Goal: Browse casually: Explore the website without a specific task or goal

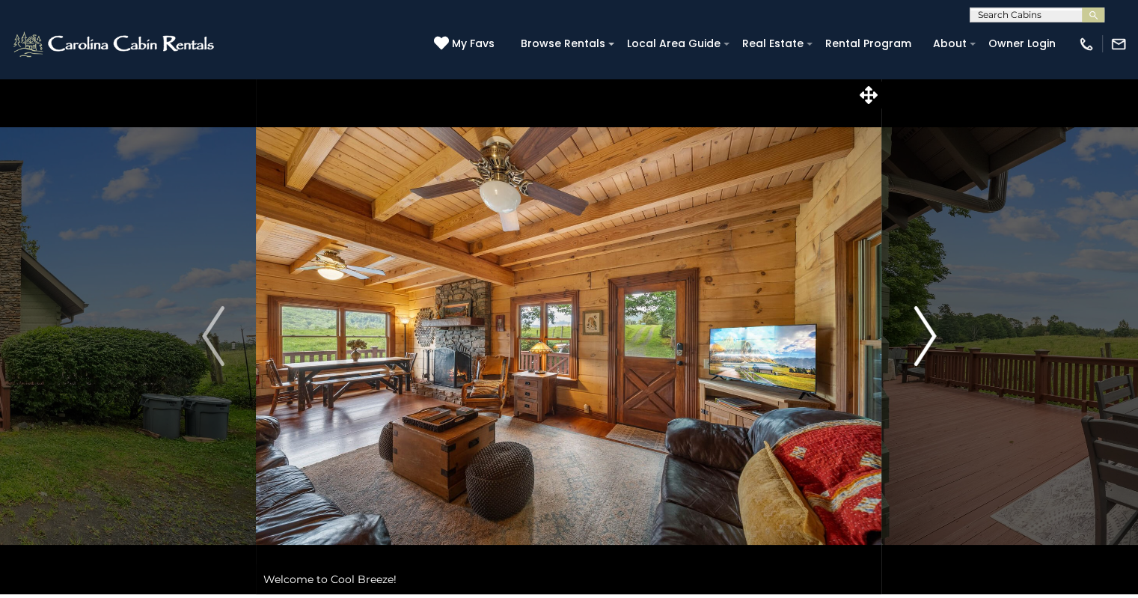
click at [934, 338] on img "Next" at bounding box center [925, 336] width 22 height 60
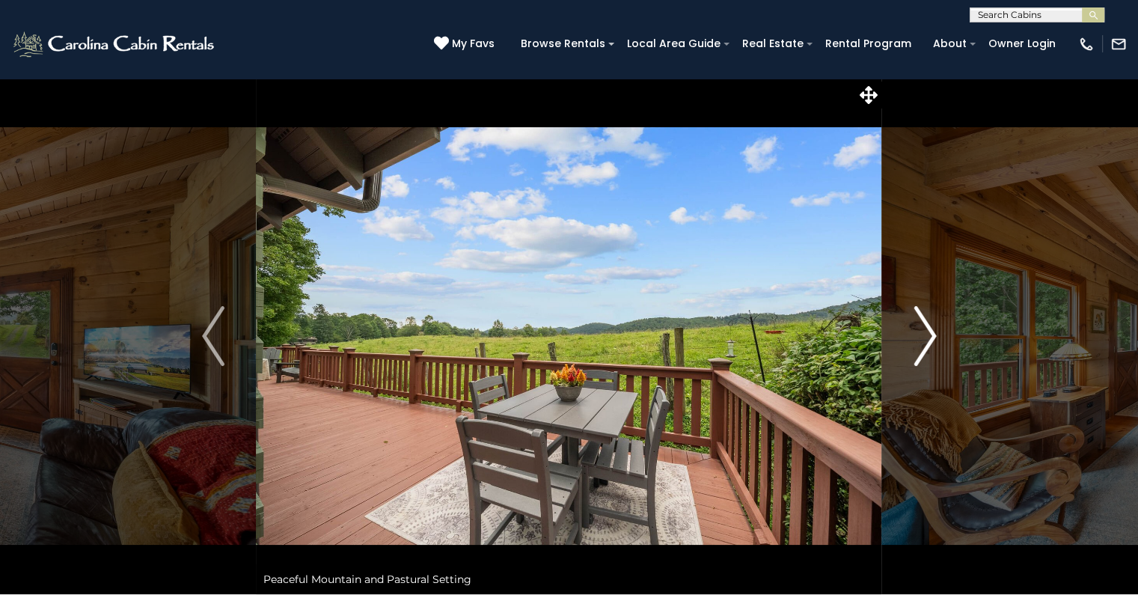
click at [915, 336] on img "Next" at bounding box center [925, 336] width 22 height 60
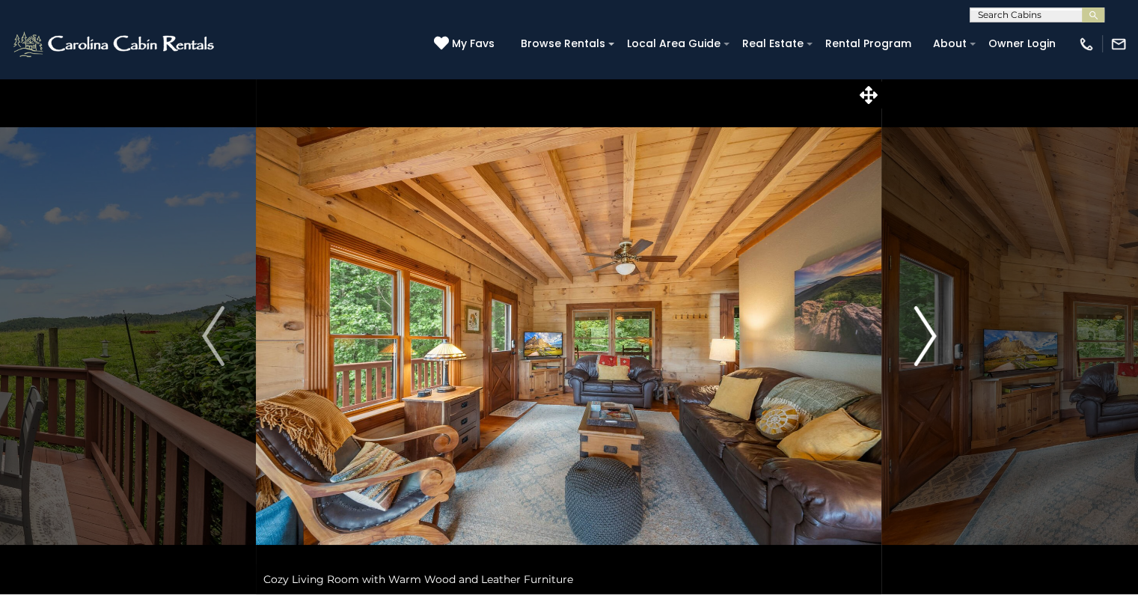
click at [925, 337] on img "Next" at bounding box center [925, 336] width 22 height 60
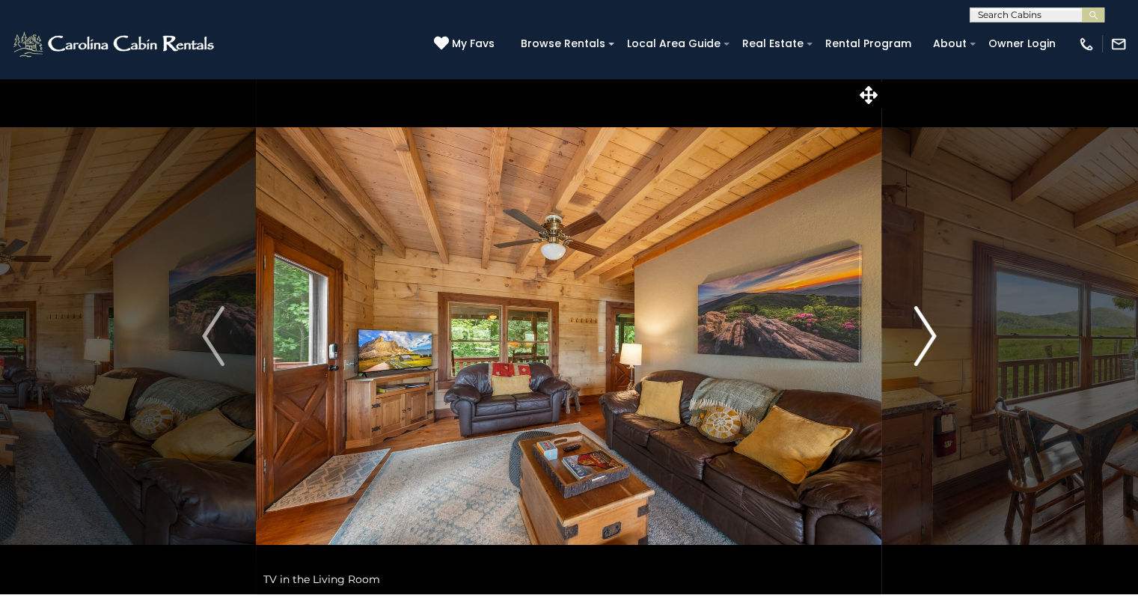
click at [930, 334] on img "Next" at bounding box center [925, 336] width 22 height 60
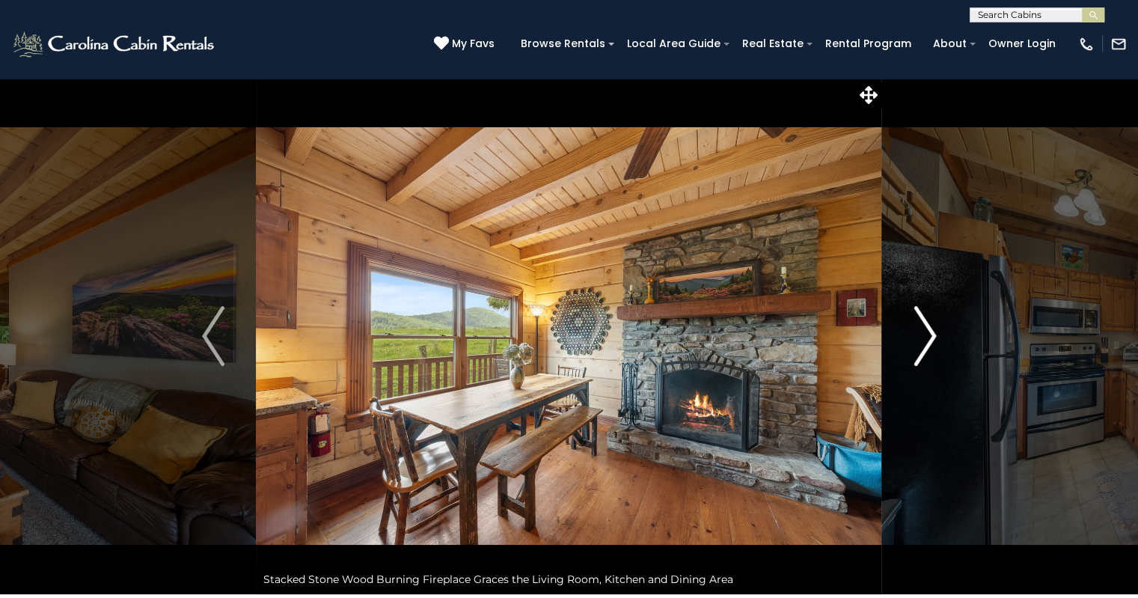
click at [930, 334] on img "Next" at bounding box center [925, 336] width 22 height 60
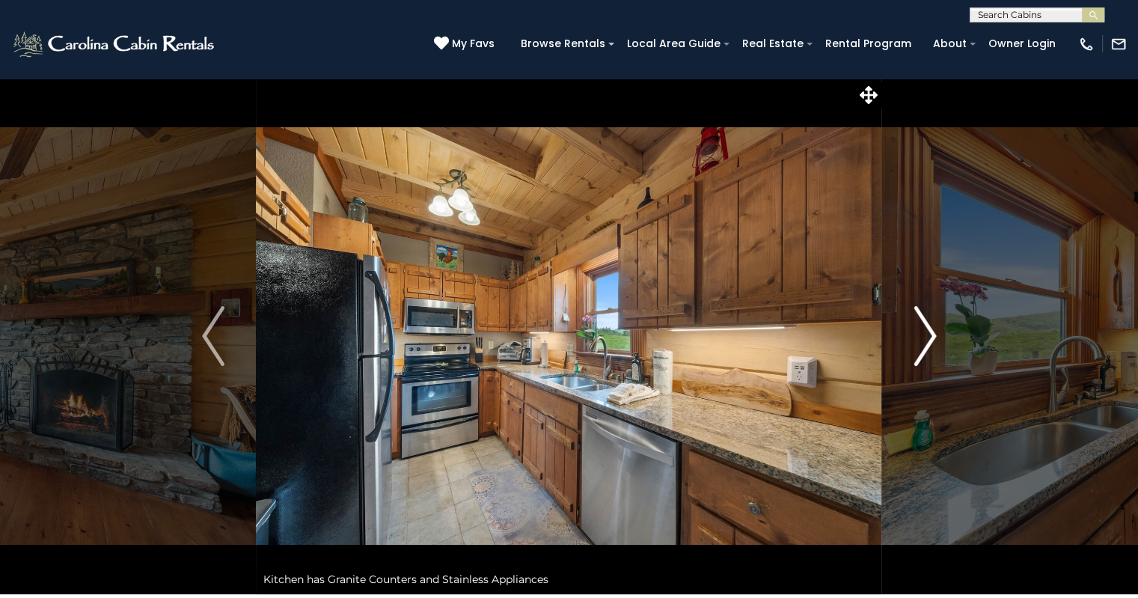
click at [929, 337] on img "Next" at bounding box center [925, 336] width 22 height 60
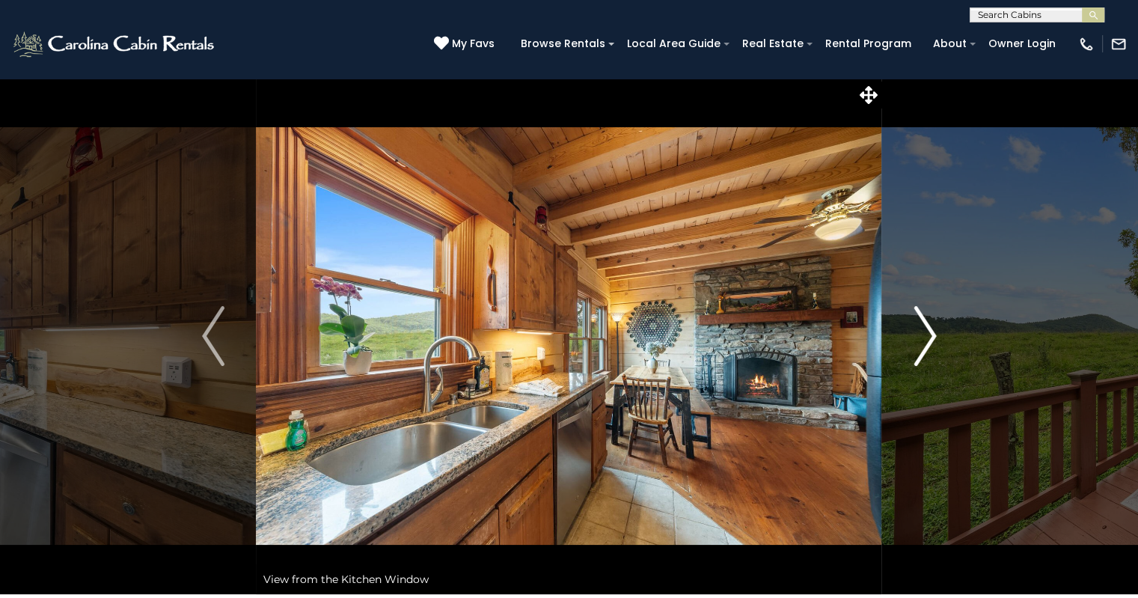
click at [929, 337] on img "Next" at bounding box center [925, 336] width 22 height 60
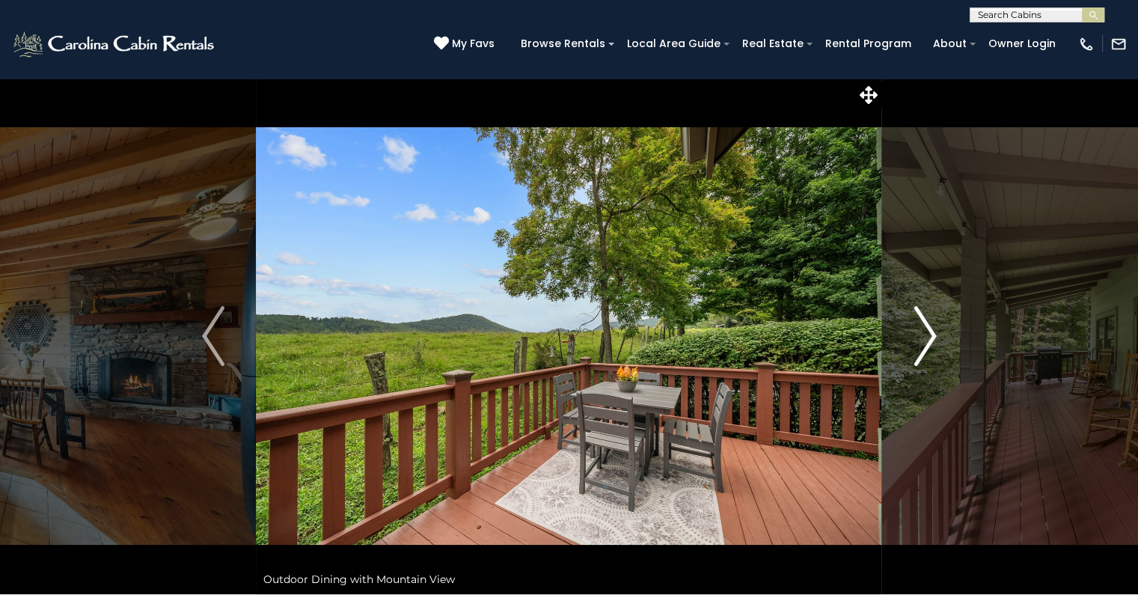
click at [929, 337] on img "Next" at bounding box center [925, 336] width 22 height 60
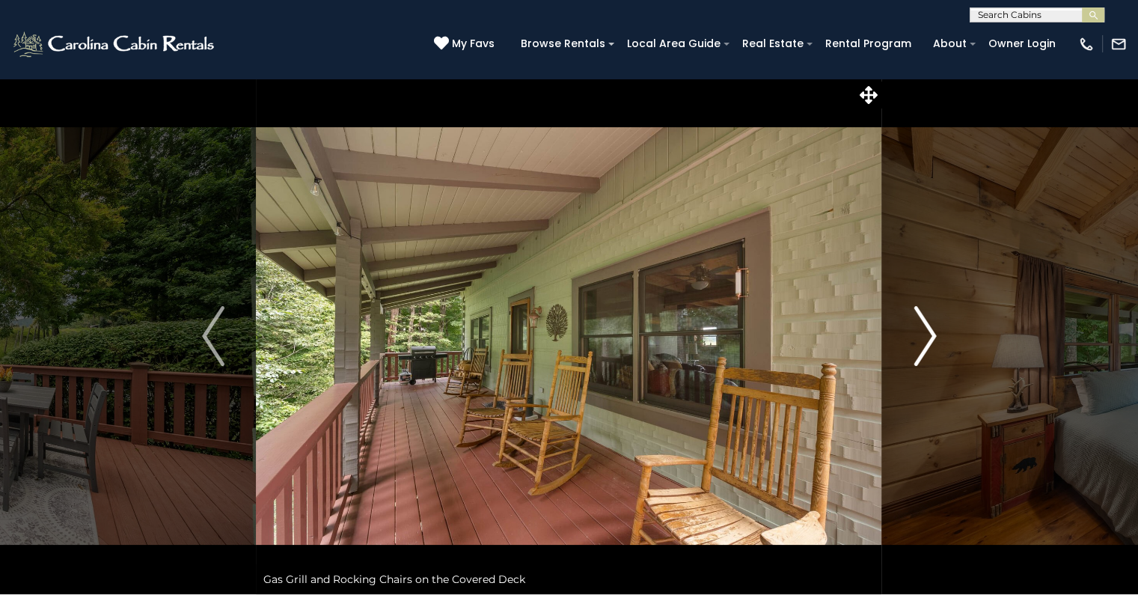
click at [929, 337] on img "Next" at bounding box center [925, 336] width 22 height 60
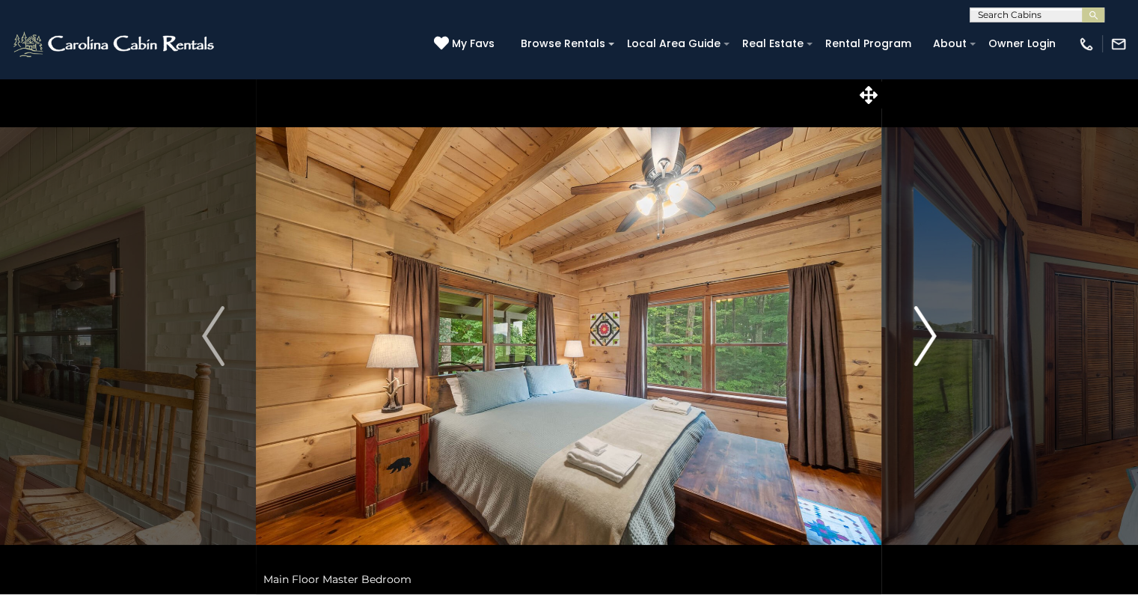
click at [928, 332] on img "Next" at bounding box center [925, 336] width 22 height 60
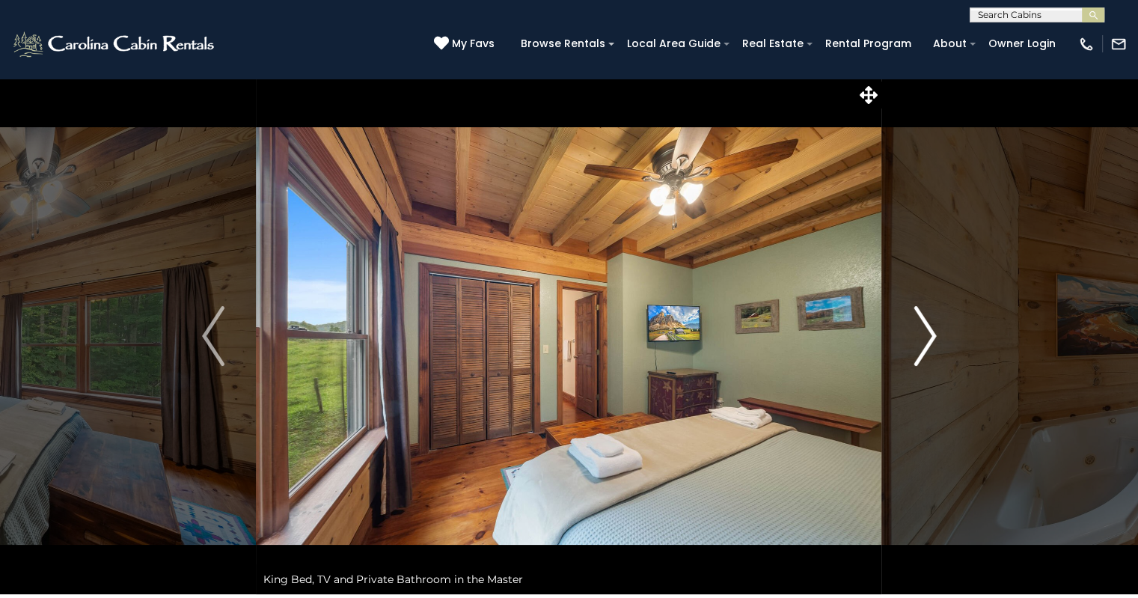
click at [926, 328] on img "Next" at bounding box center [925, 336] width 22 height 60
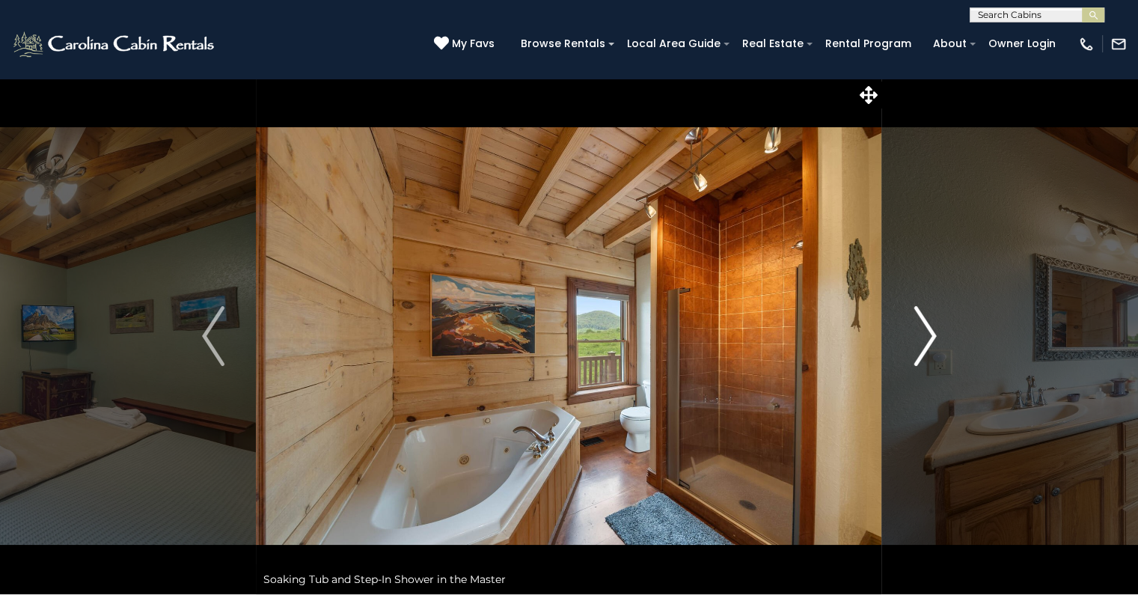
click at [918, 329] on img "Next" at bounding box center [925, 336] width 22 height 60
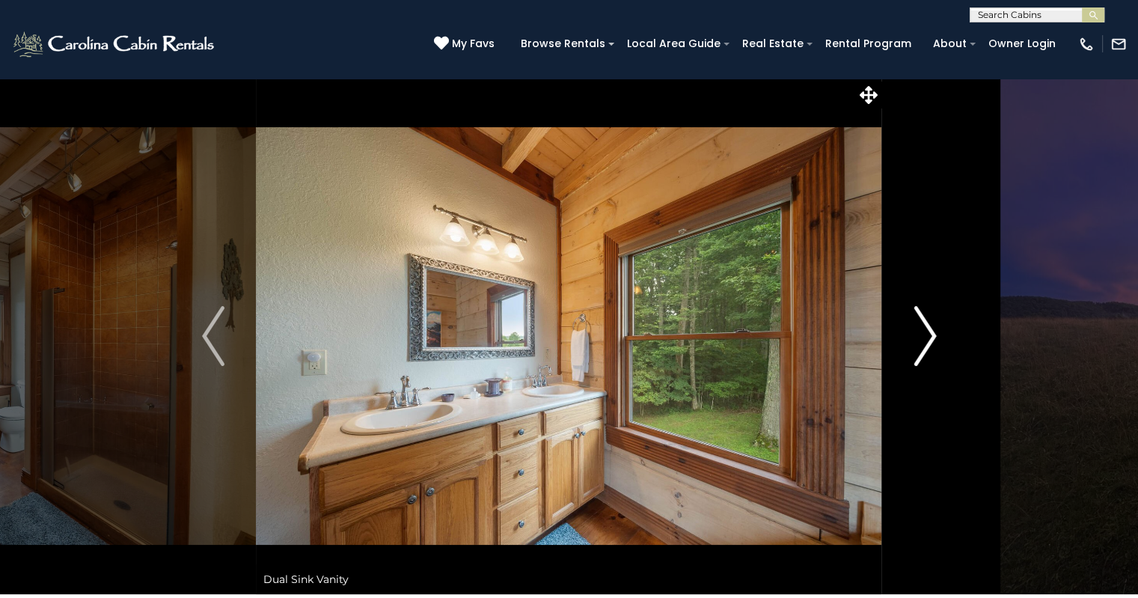
click at [928, 330] on img "Next" at bounding box center [925, 336] width 22 height 60
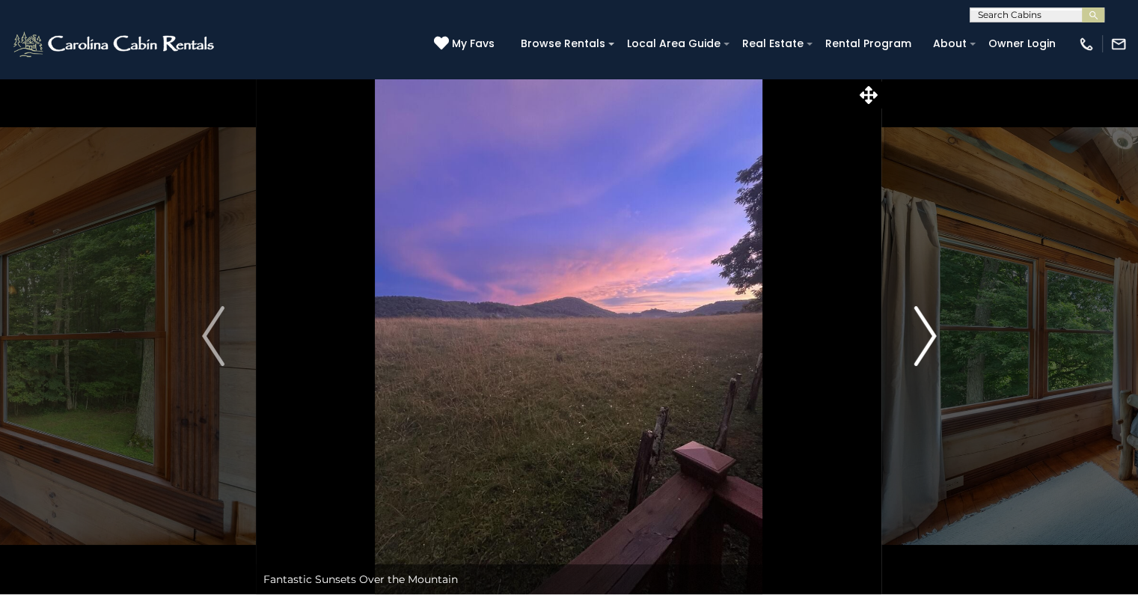
click at [928, 329] on img "Next" at bounding box center [925, 336] width 22 height 60
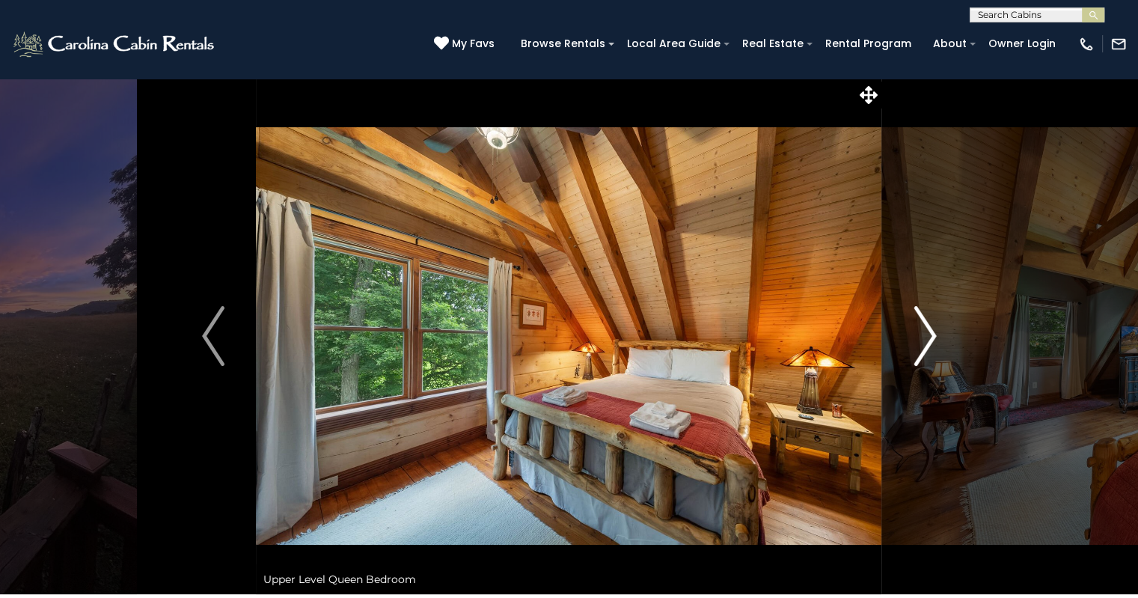
click at [928, 329] on img "Next" at bounding box center [925, 336] width 22 height 60
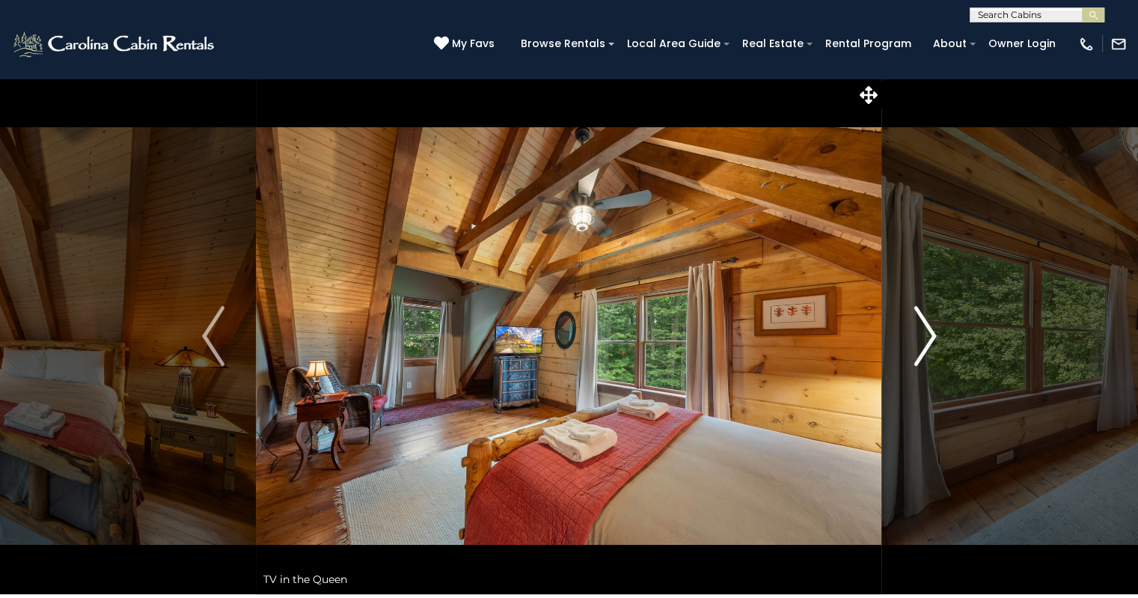
click at [928, 329] on img "Next" at bounding box center [925, 336] width 22 height 60
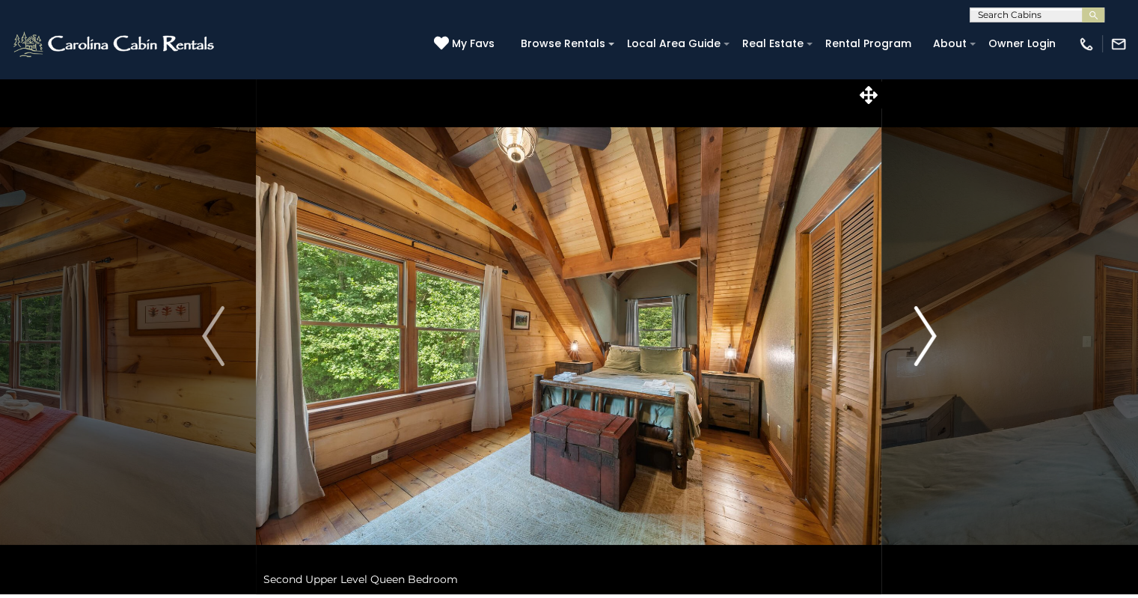
click at [928, 329] on img "Next" at bounding box center [925, 336] width 22 height 60
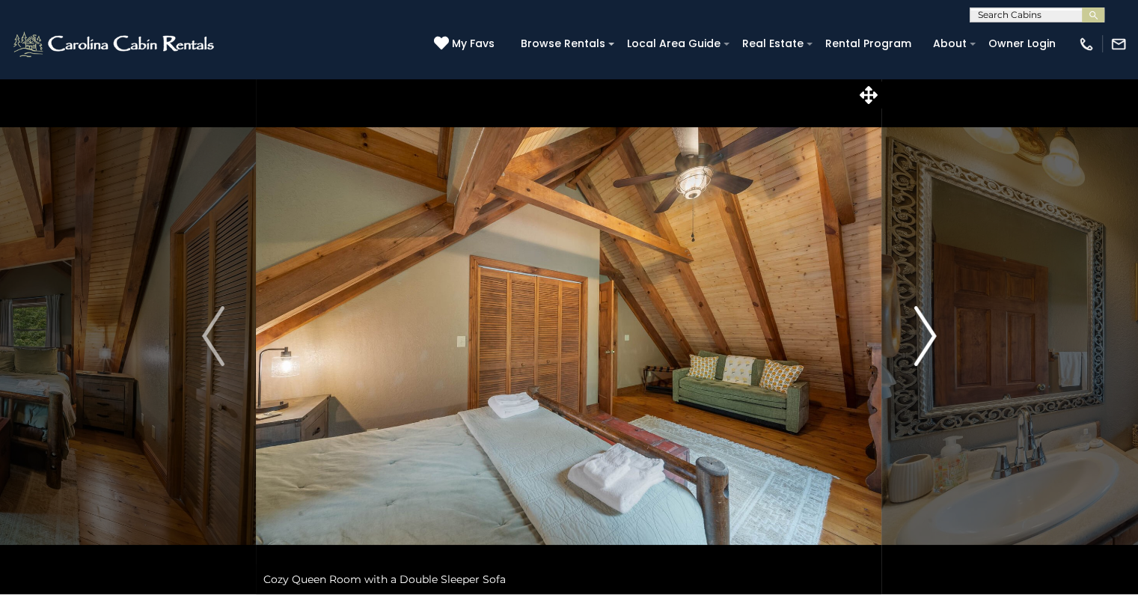
click at [928, 329] on img "Next" at bounding box center [925, 336] width 22 height 60
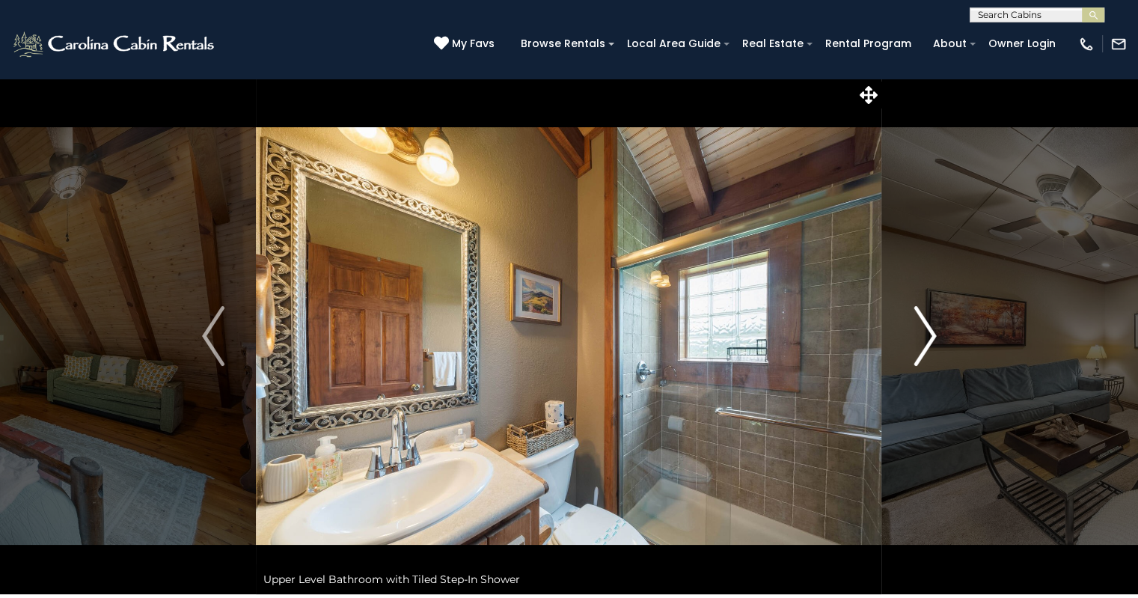
click at [928, 329] on img "Next" at bounding box center [925, 336] width 22 height 60
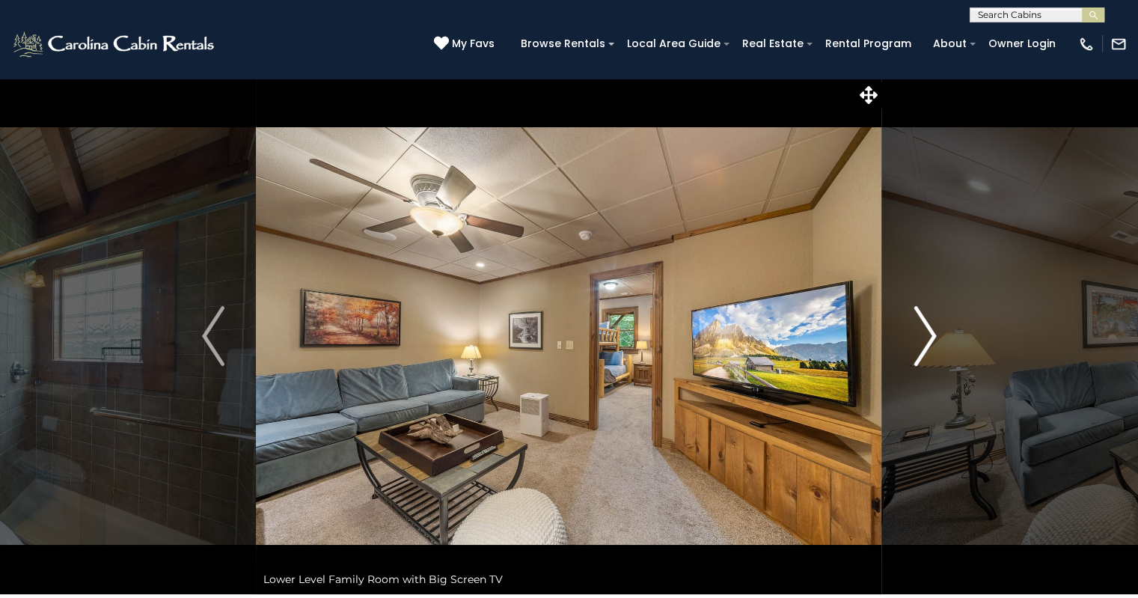
click at [928, 329] on img "Next" at bounding box center [925, 336] width 22 height 60
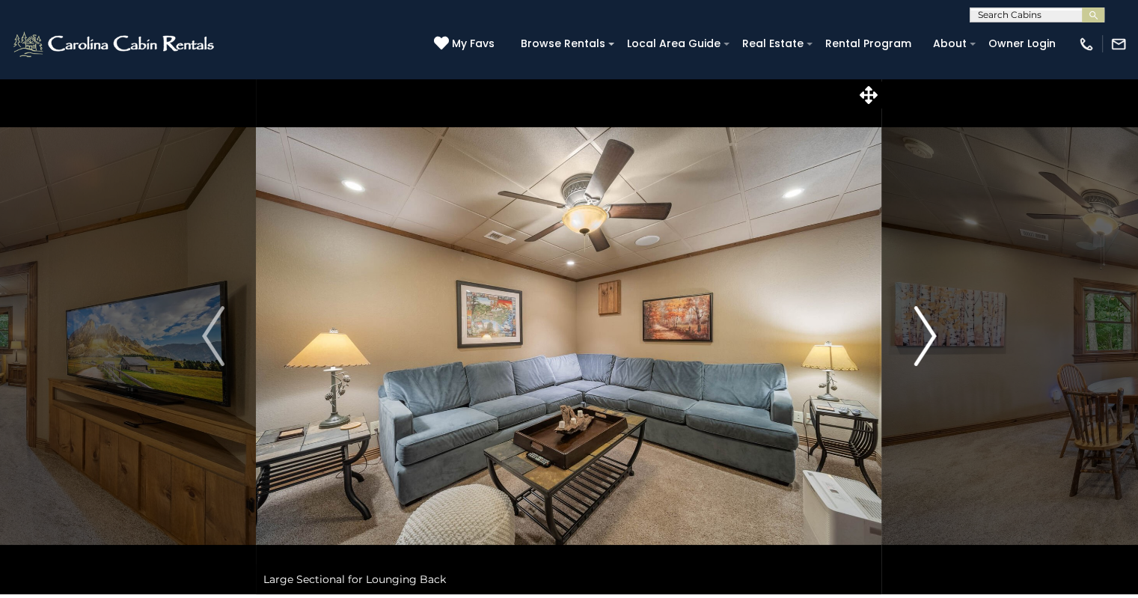
click at [928, 329] on img "Next" at bounding box center [925, 336] width 22 height 60
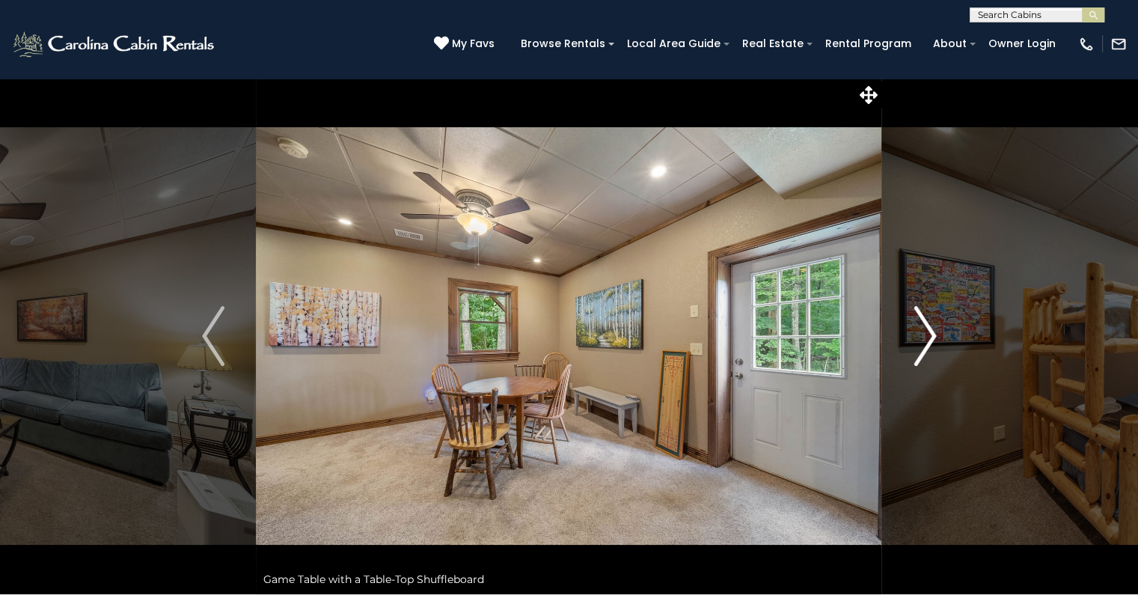
click at [928, 329] on img "Next" at bounding box center [925, 336] width 22 height 60
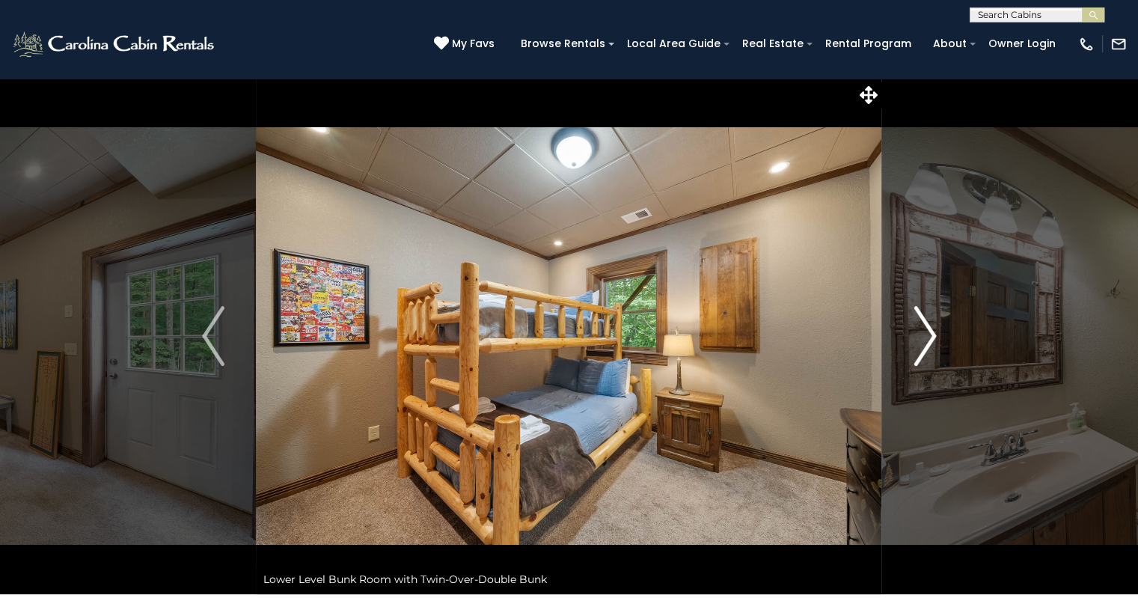
click at [928, 329] on img "Next" at bounding box center [925, 336] width 22 height 60
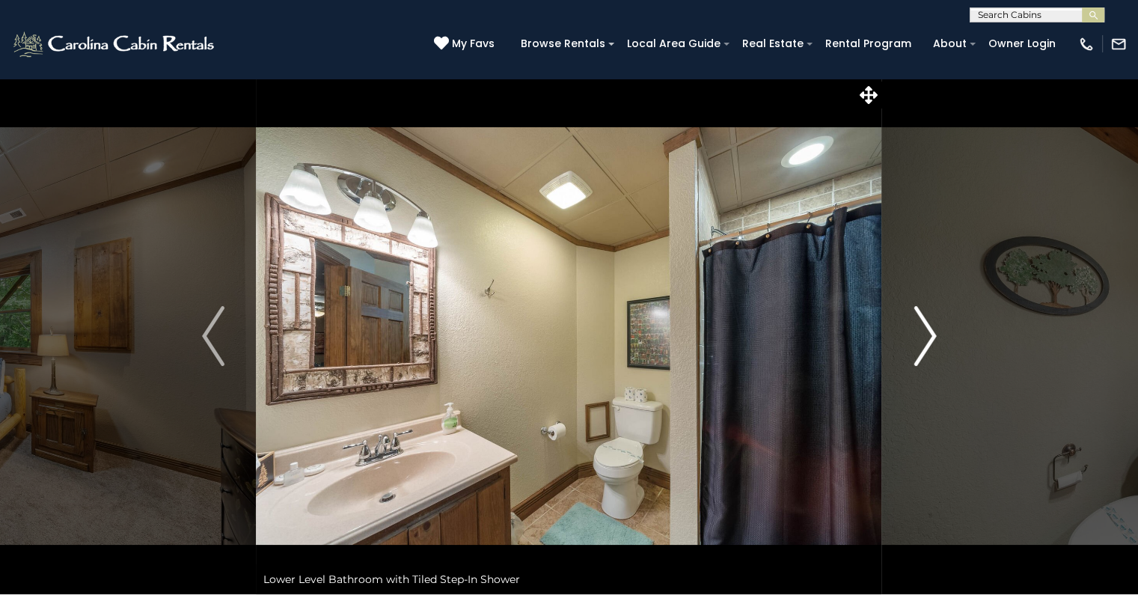
click at [928, 329] on img "Next" at bounding box center [925, 336] width 22 height 60
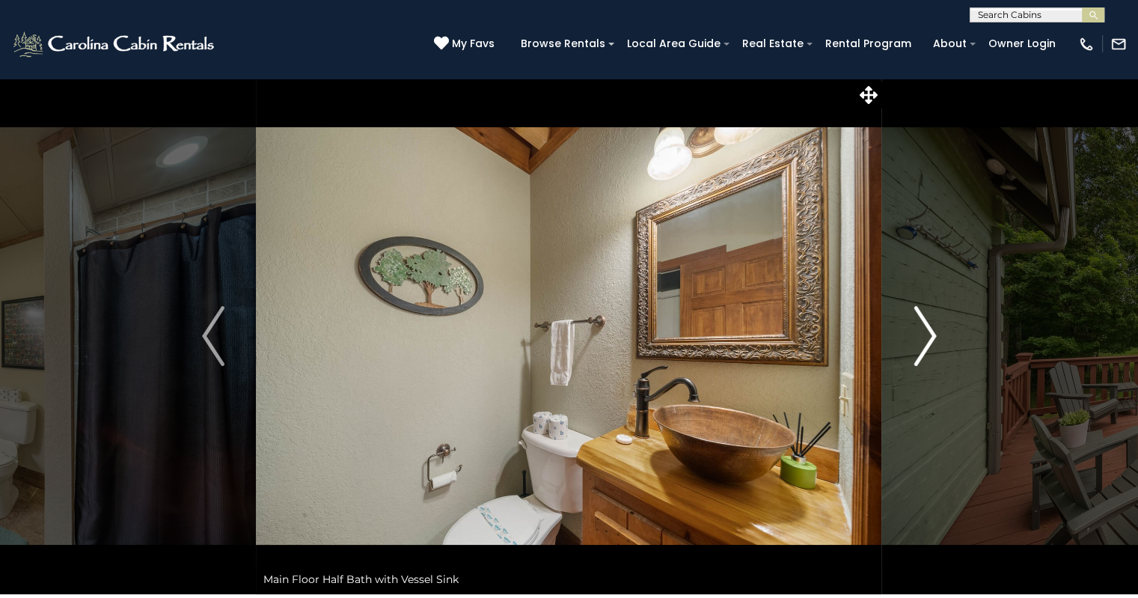
click at [925, 333] on img "Next" at bounding box center [925, 336] width 22 height 60
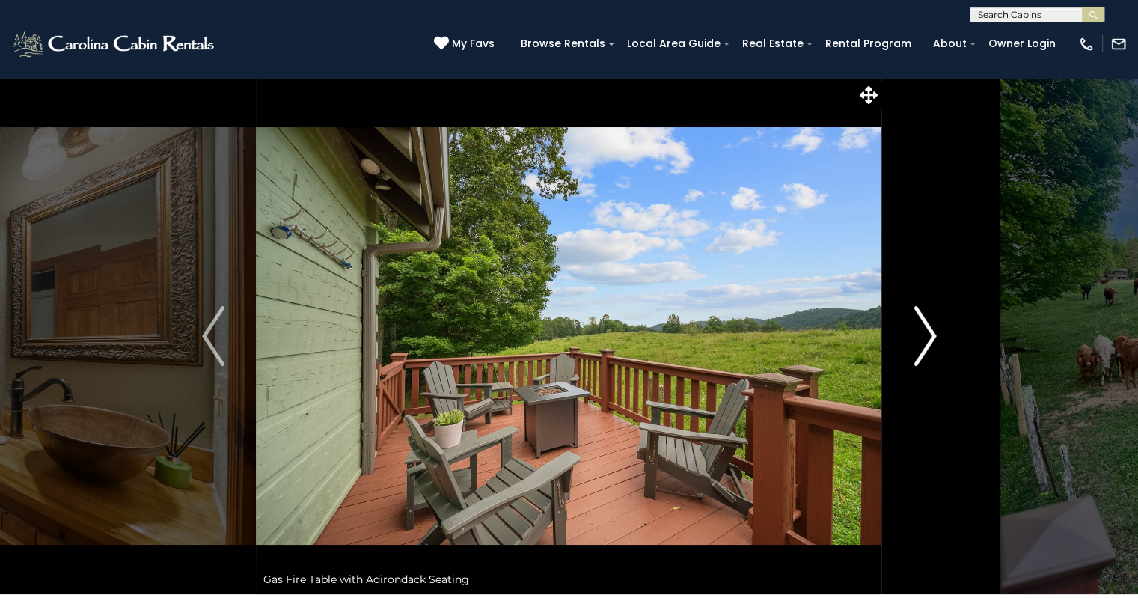
click at [925, 332] on img "Next" at bounding box center [925, 336] width 22 height 60
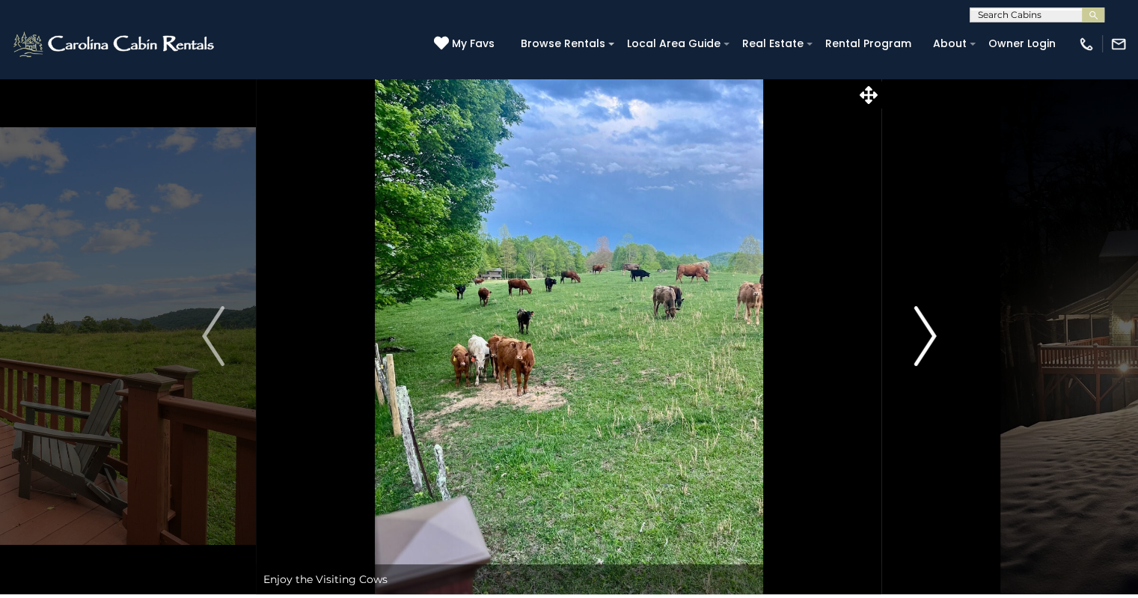
click at [930, 328] on img "Next" at bounding box center [925, 336] width 22 height 60
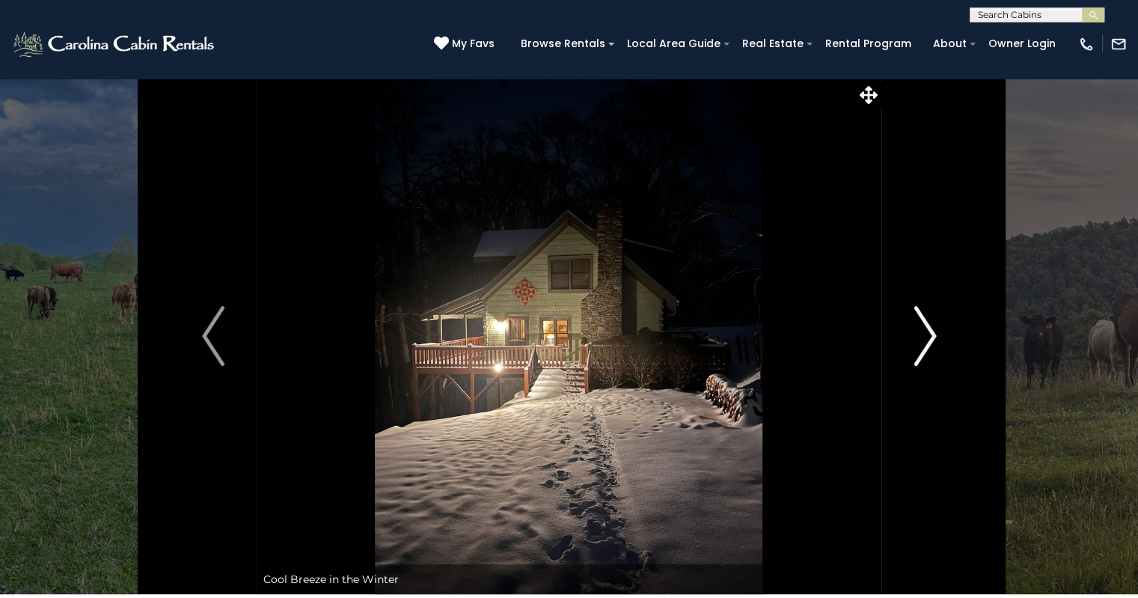
click at [931, 329] on img "Next" at bounding box center [925, 336] width 22 height 60
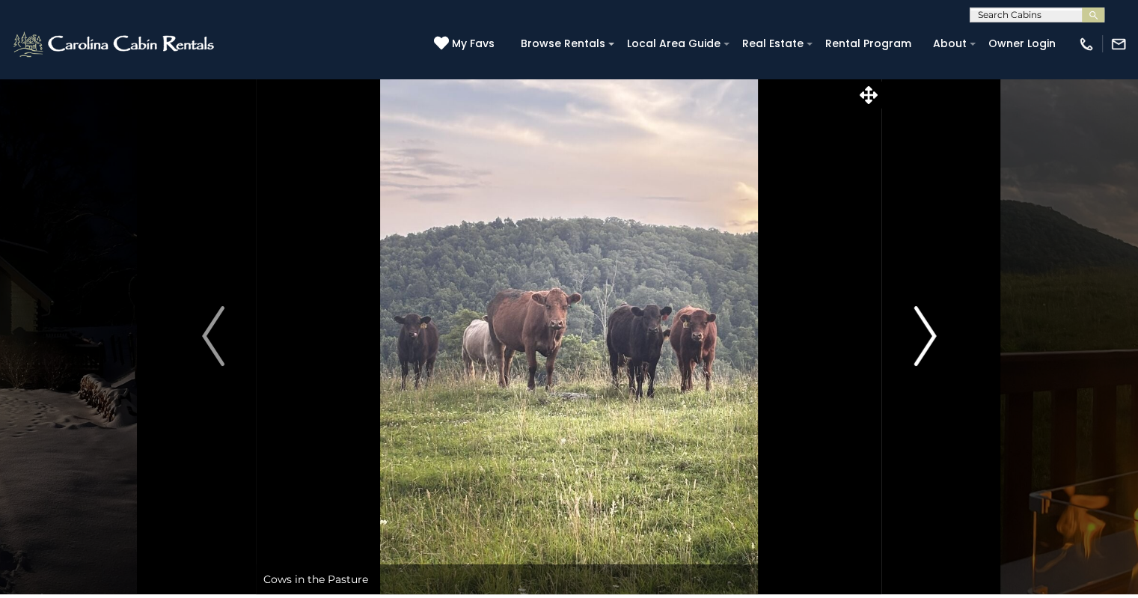
click at [915, 314] on img "Next" at bounding box center [925, 336] width 22 height 60
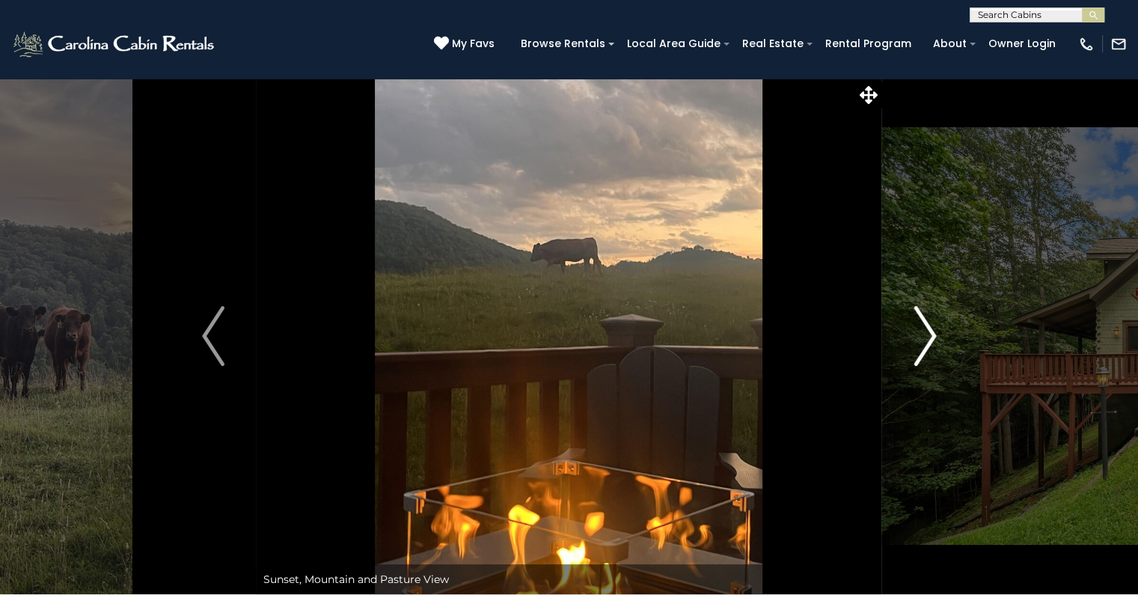
click at [917, 322] on img "Next" at bounding box center [925, 336] width 22 height 60
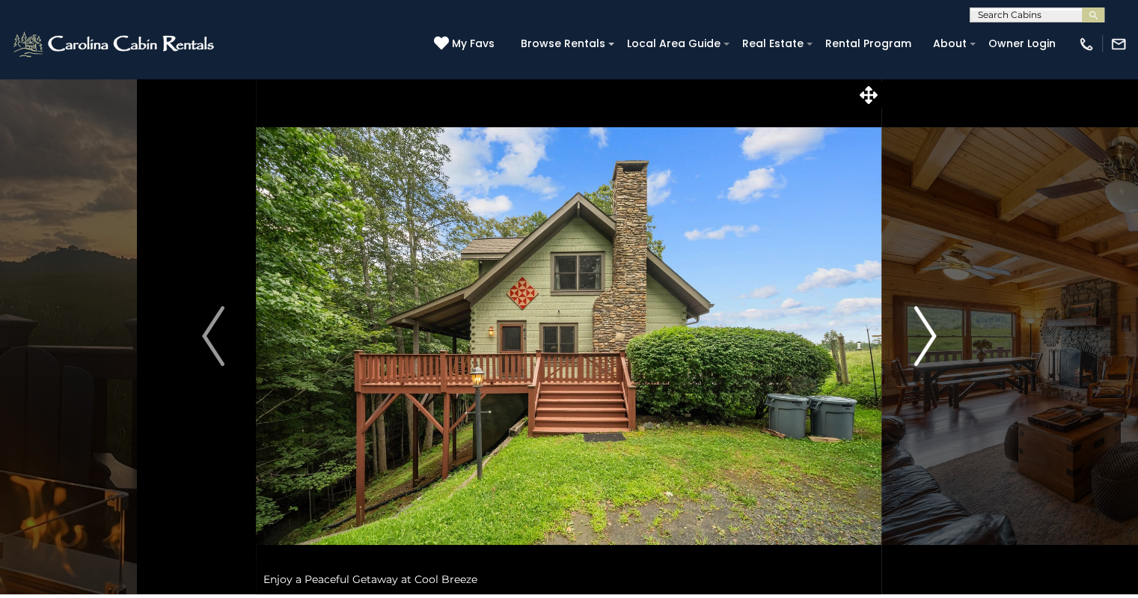
click at [907, 331] on button "Next" at bounding box center [925, 336] width 86 height 516
